Goal: Information Seeking & Learning: Learn about a topic

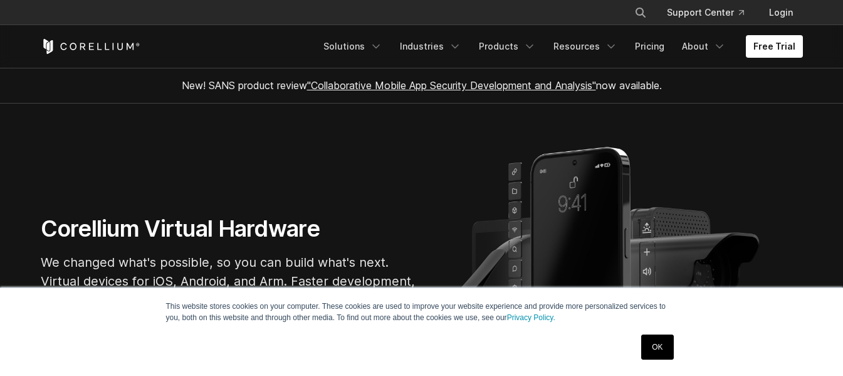
click at [657, 347] on link "OK" at bounding box center [658, 346] width 32 height 25
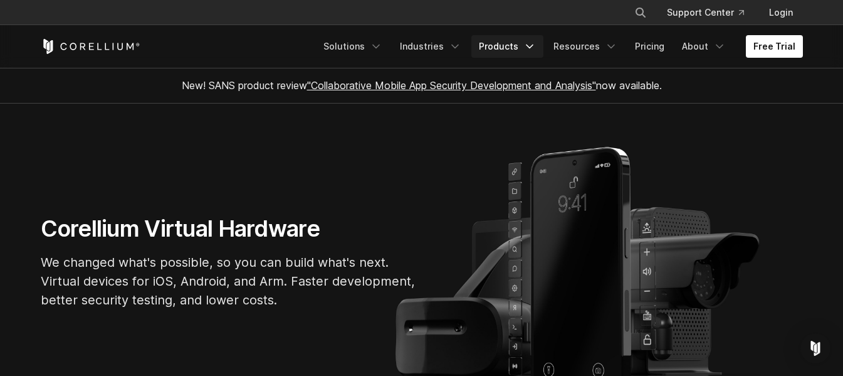
click at [528, 54] on link "Products" at bounding box center [508, 46] width 72 height 23
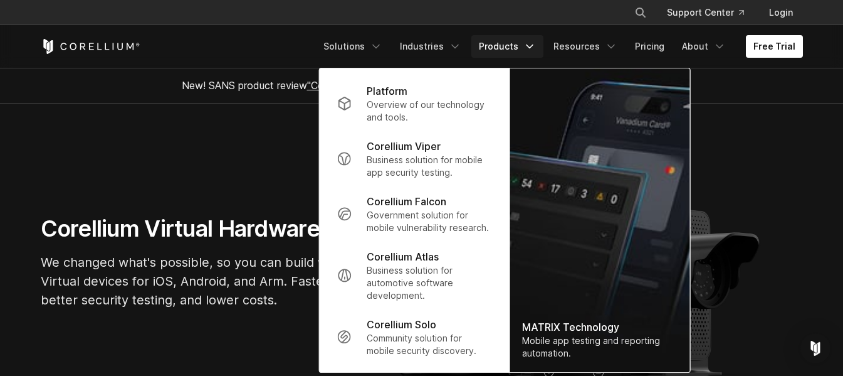
click at [779, 164] on section "Corellium Virtual Hardware We changed what's possible, so you can build what's …" at bounding box center [421, 266] width 843 height 327
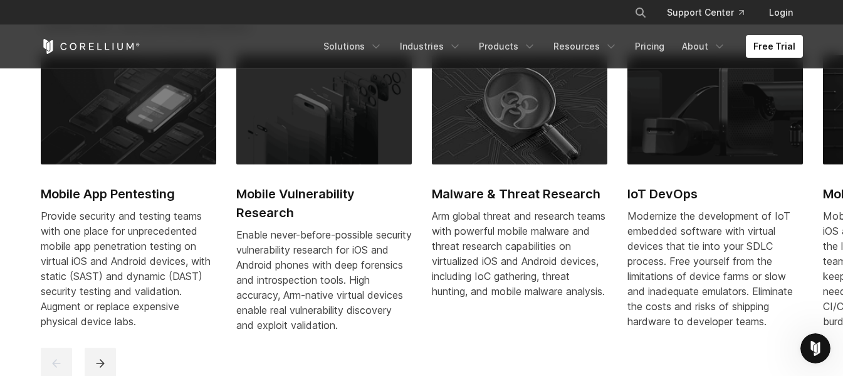
scroll to position [551, 0]
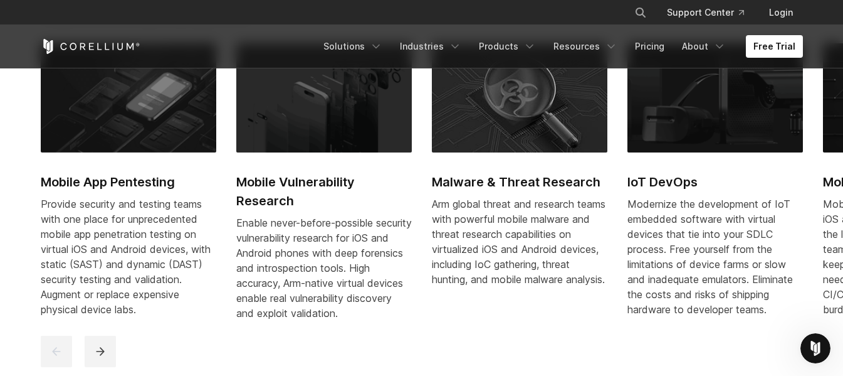
click at [130, 156] on link "Mobile App Pentesting Provide security and testing teams with one place for unp…" at bounding box center [129, 187] width 176 height 288
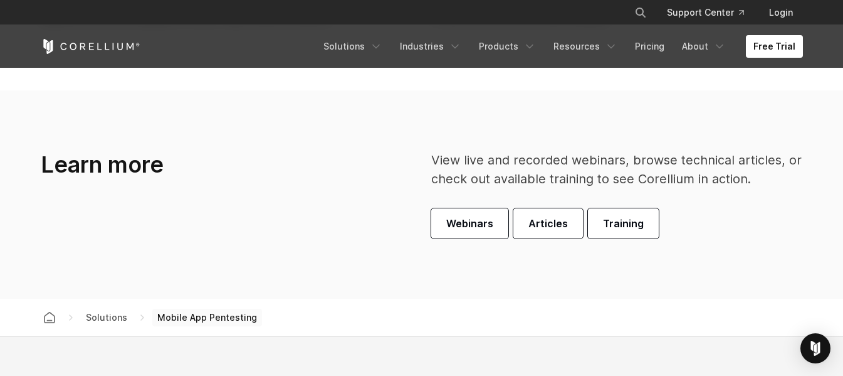
scroll to position [3487, 0]
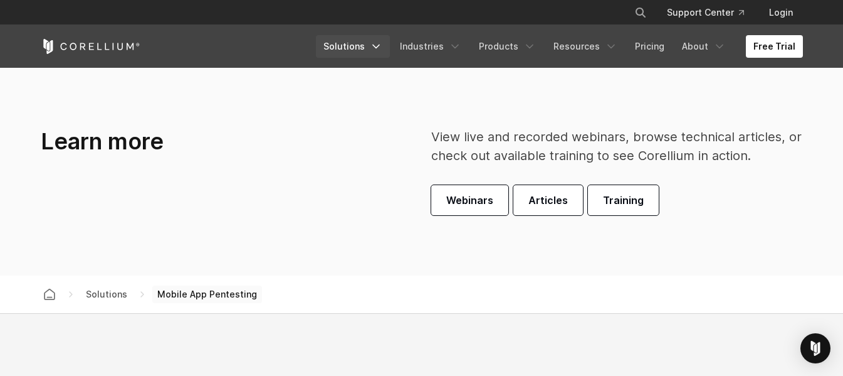
click at [355, 44] on link "Solutions" at bounding box center [353, 46] width 74 height 23
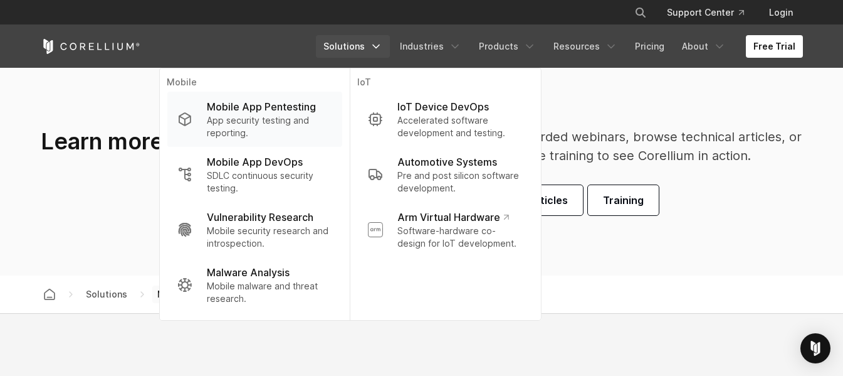
click at [306, 114] on p "App security testing and reporting." at bounding box center [269, 126] width 125 height 25
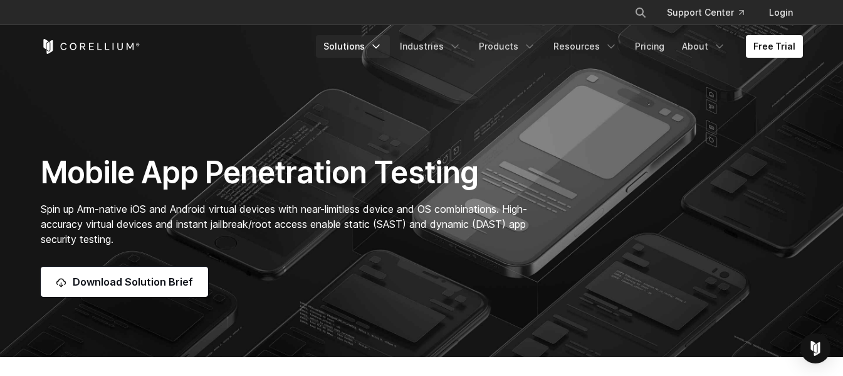
click at [364, 48] on link "Solutions" at bounding box center [353, 46] width 74 height 23
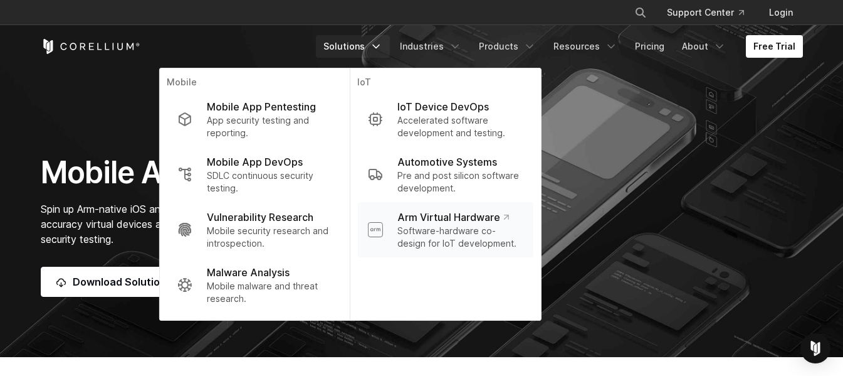
click at [415, 226] on p "Software-hardware co-design for IoT development." at bounding box center [460, 237] width 125 height 25
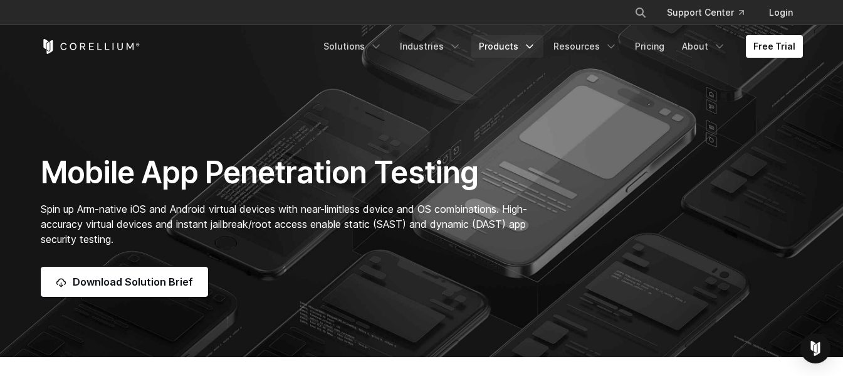
click at [524, 46] on link "Products" at bounding box center [508, 46] width 72 height 23
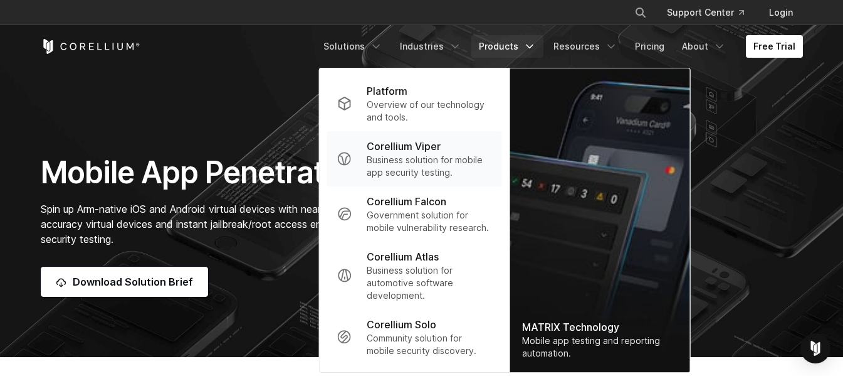
click at [481, 159] on p "Business solution for mobile app security testing." at bounding box center [429, 166] width 125 height 25
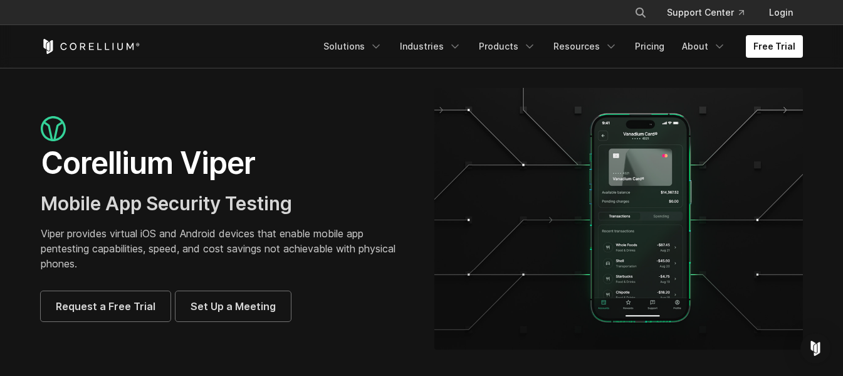
click at [104, 46] on icon "Corellium Home" at bounding box center [91, 46] width 100 height 15
